Goal: Information Seeking & Learning: Check status

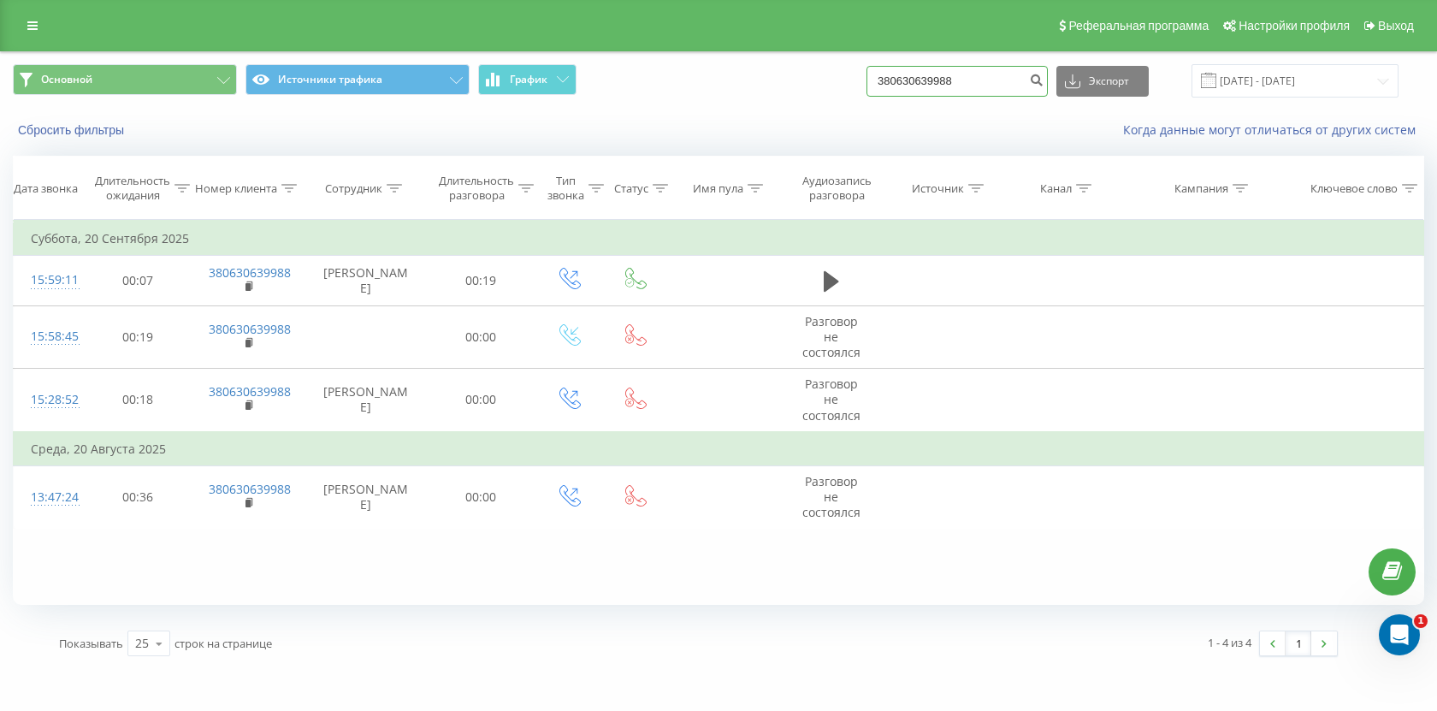
click at [1000, 87] on input "380630639988" at bounding box center [956, 81] width 181 height 31
paste input "6283542"
type input "380636283542"
click at [1048, 76] on button "submit" at bounding box center [1036, 81] width 23 height 31
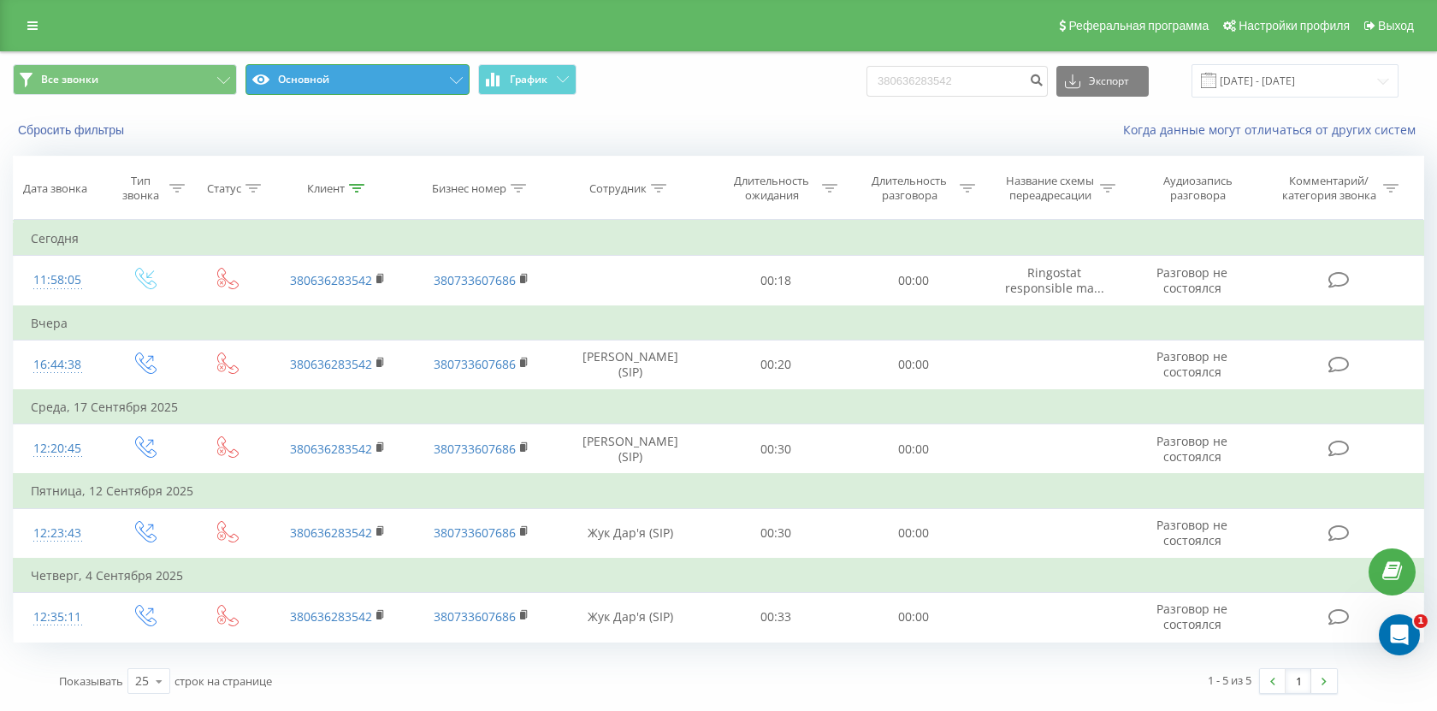
click at [324, 80] on button "Основной" at bounding box center [357, 79] width 224 height 31
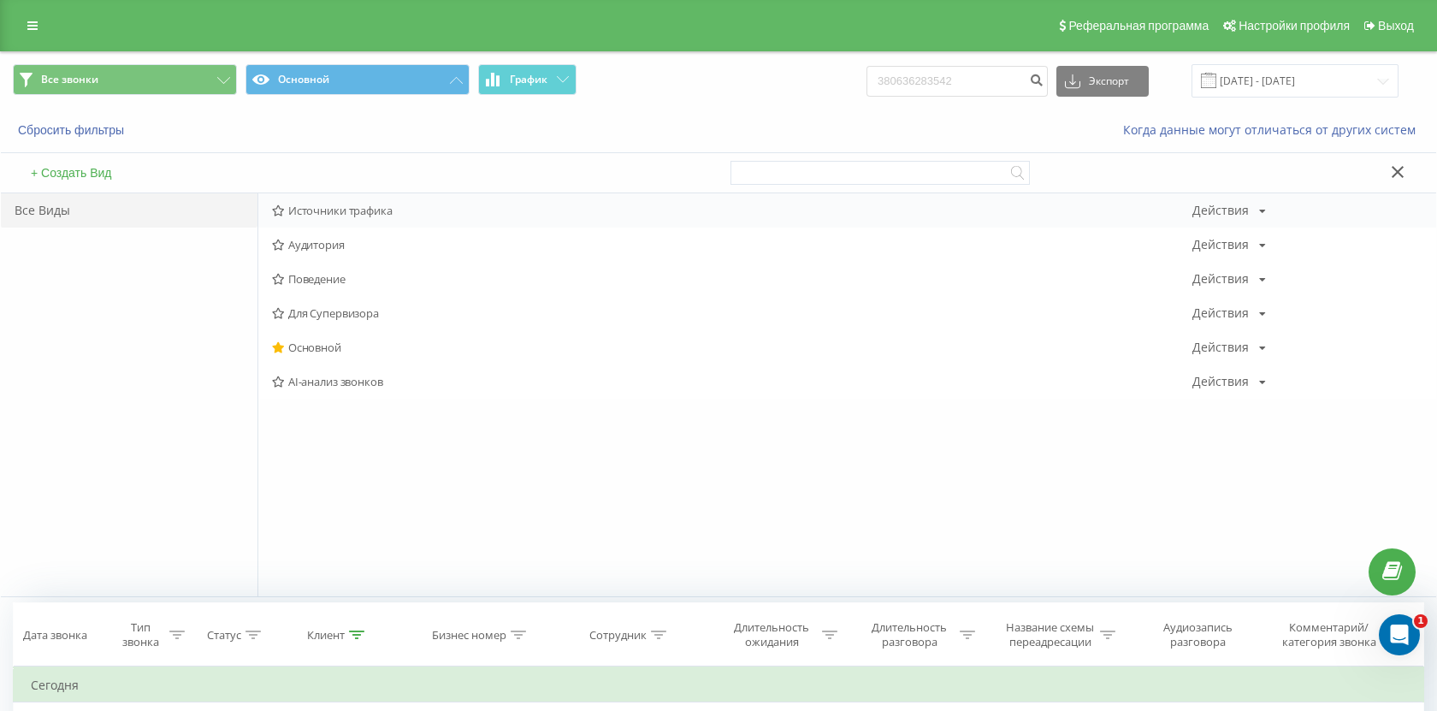
click at [322, 212] on span "Источники трафика" at bounding box center [732, 210] width 920 height 12
